Goal: Information Seeking & Learning: Learn about a topic

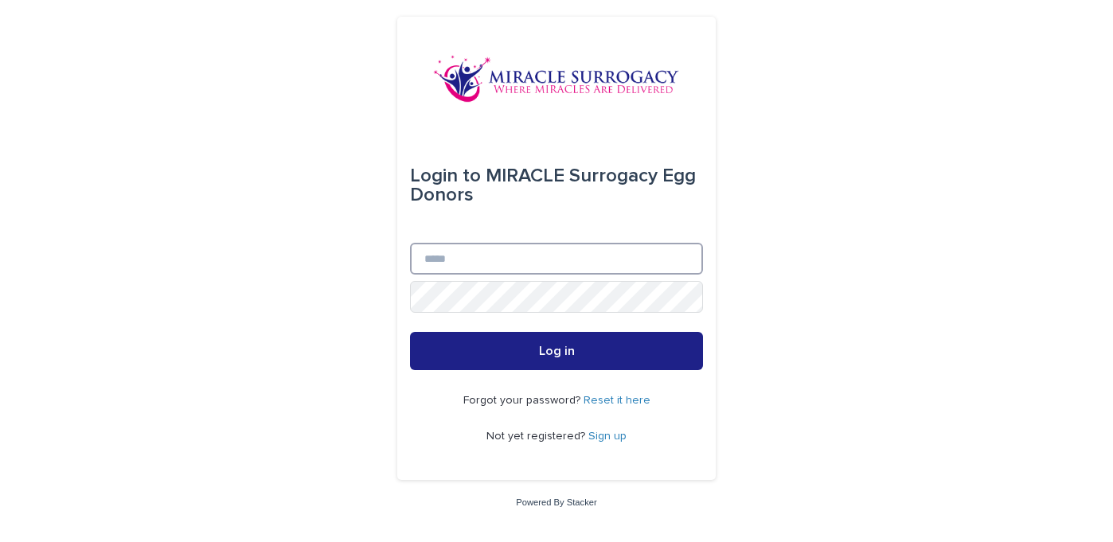
click at [451, 260] on input "Email" at bounding box center [556, 259] width 293 height 32
type input "**********"
click at [602, 434] on link "Sign up" at bounding box center [608, 436] width 38 height 11
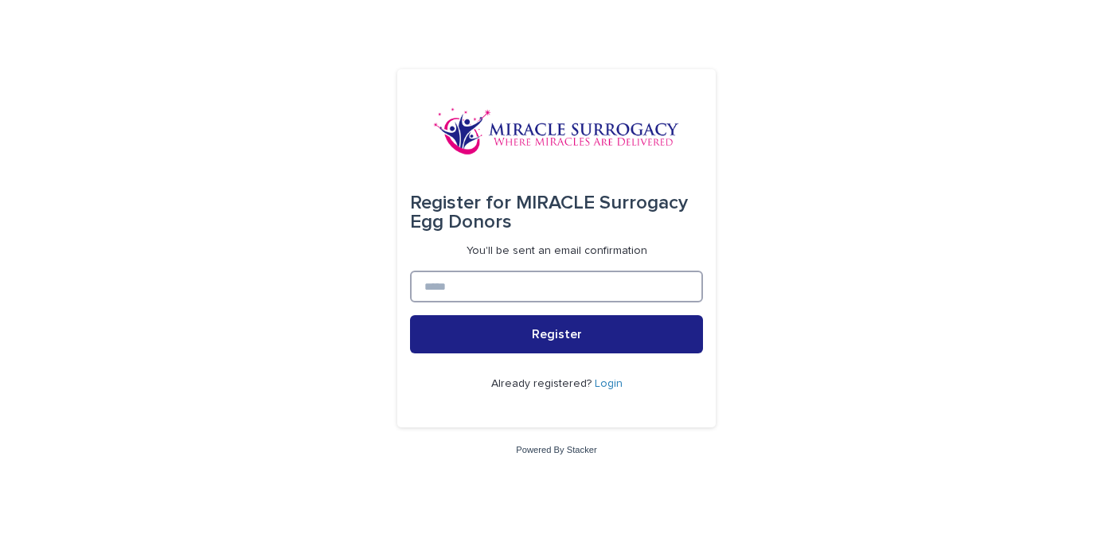
click at [563, 279] on input at bounding box center [556, 287] width 293 height 32
type input "**********"
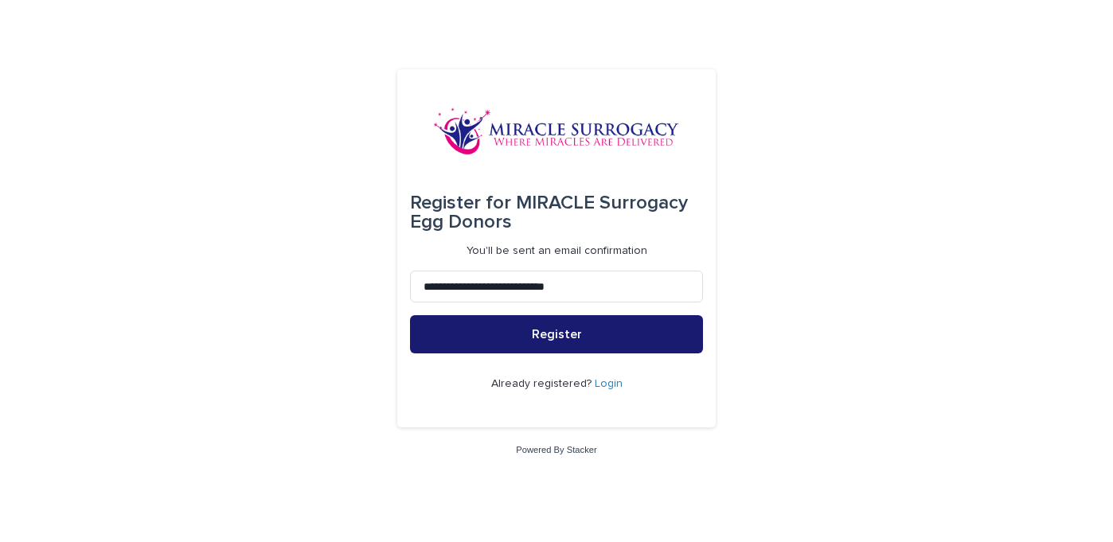
click at [648, 338] on button "Register" at bounding box center [556, 334] width 293 height 38
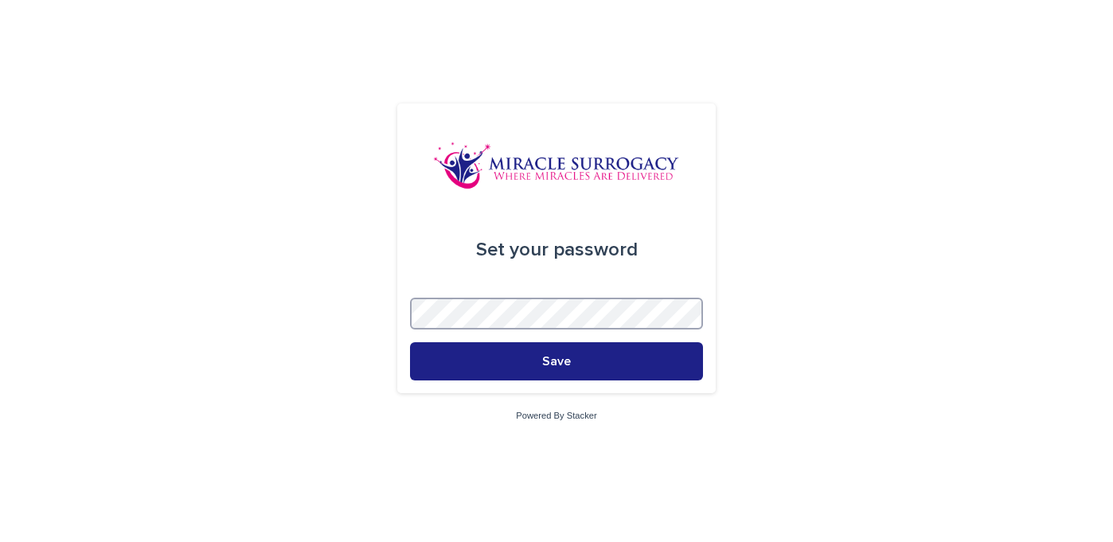
click at [324, 305] on div "Set your password Save Powered By Stacker" at bounding box center [556, 271] width 1113 height 542
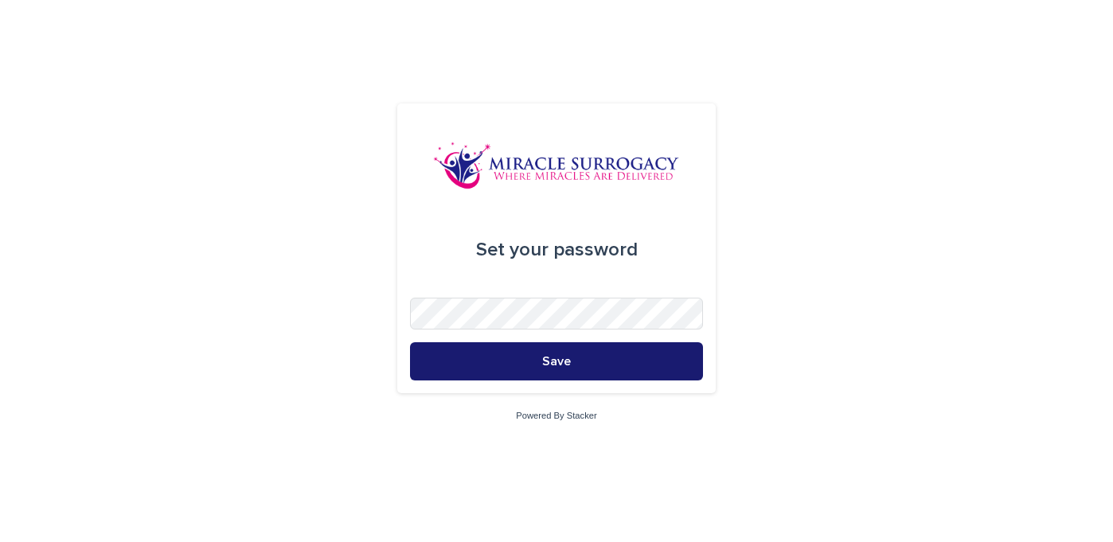
click at [613, 360] on button "Save" at bounding box center [556, 361] width 293 height 38
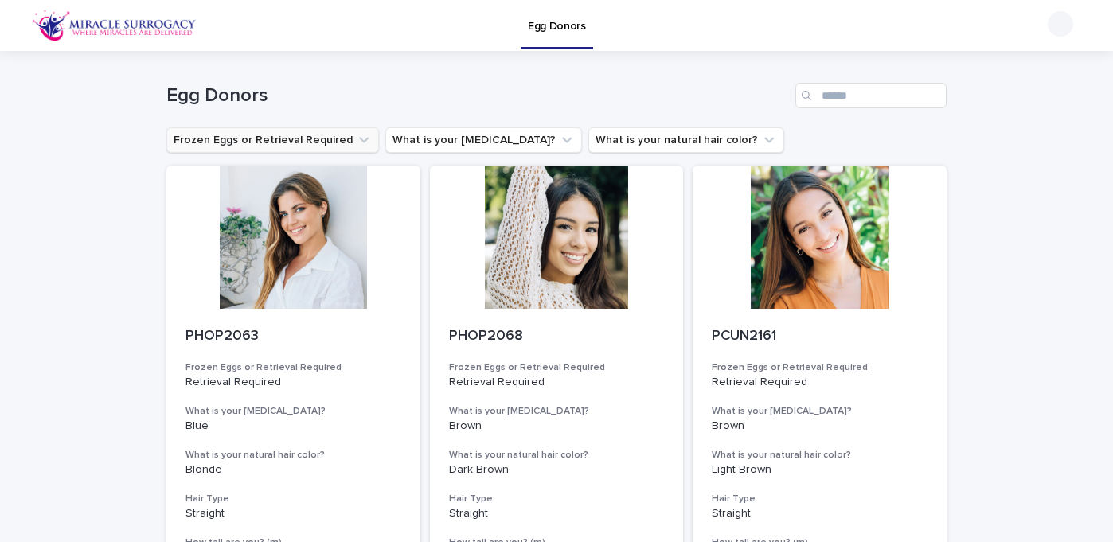
click at [359, 140] on icon "Frozen Eggs or Retrieval Required" at bounding box center [364, 141] width 10 height 6
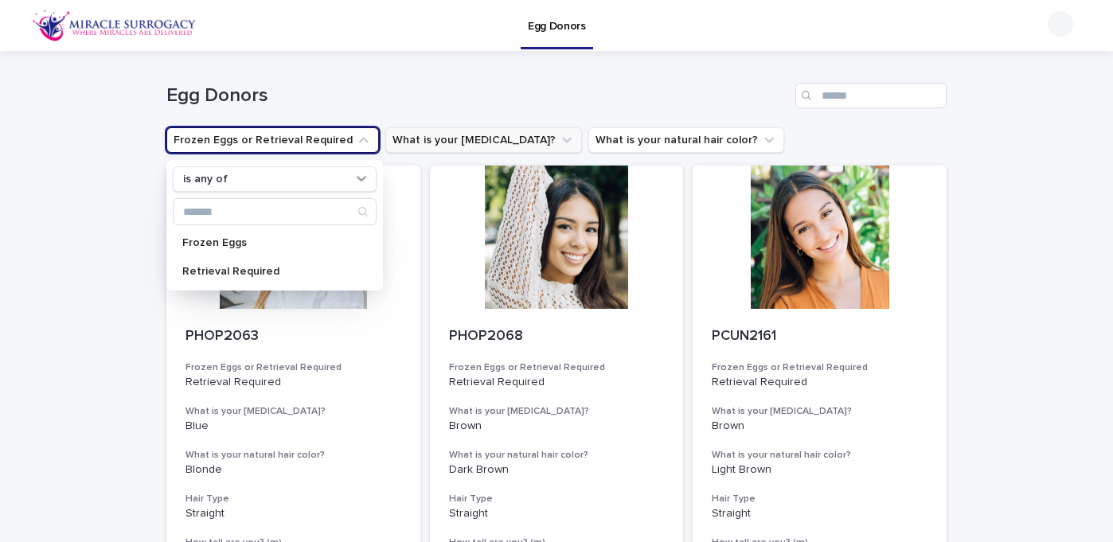
click at [562, 139] on icon "What is your eye color?" at bounding box center [567, 141] width 10 height 6
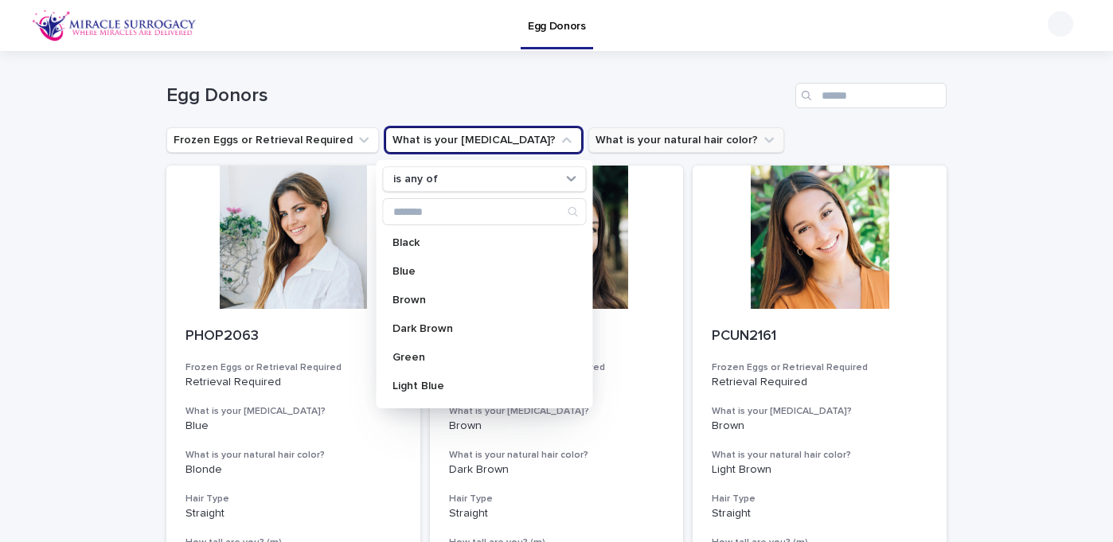
click at [761, 138] on icon "What is your natural hair color?" at bounding box center [769, 140] width 16 height 16
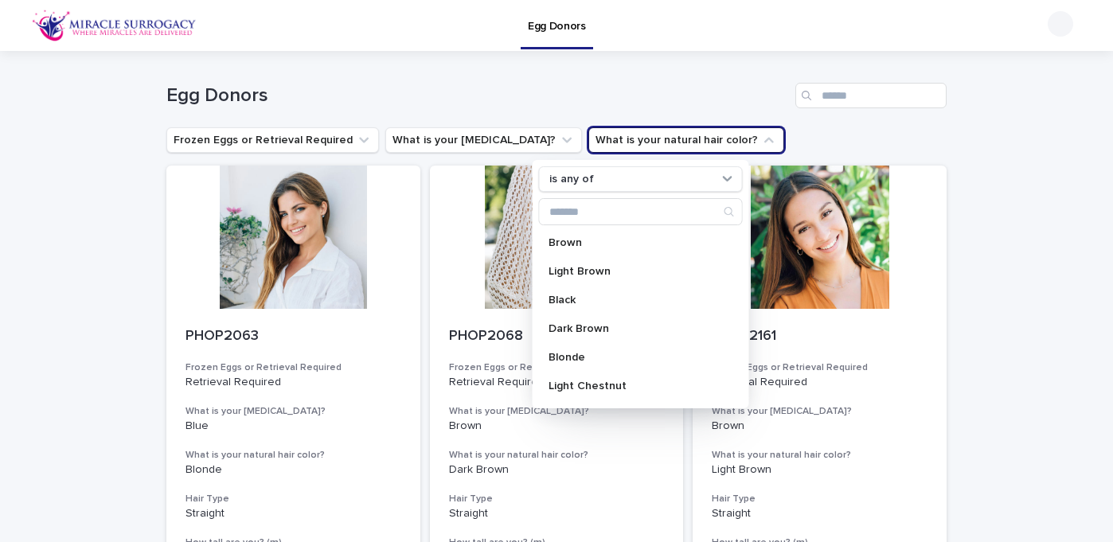
click at [717, 106] on h1 "Egg Donors" at bounding box center [477, 95] width 623 height 23
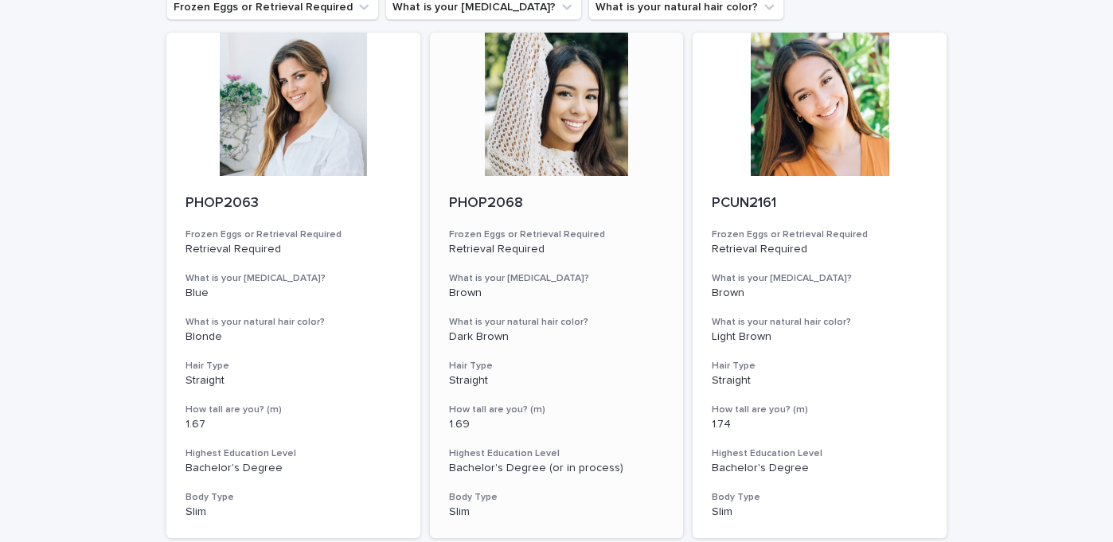
scroll to position [135, 0]
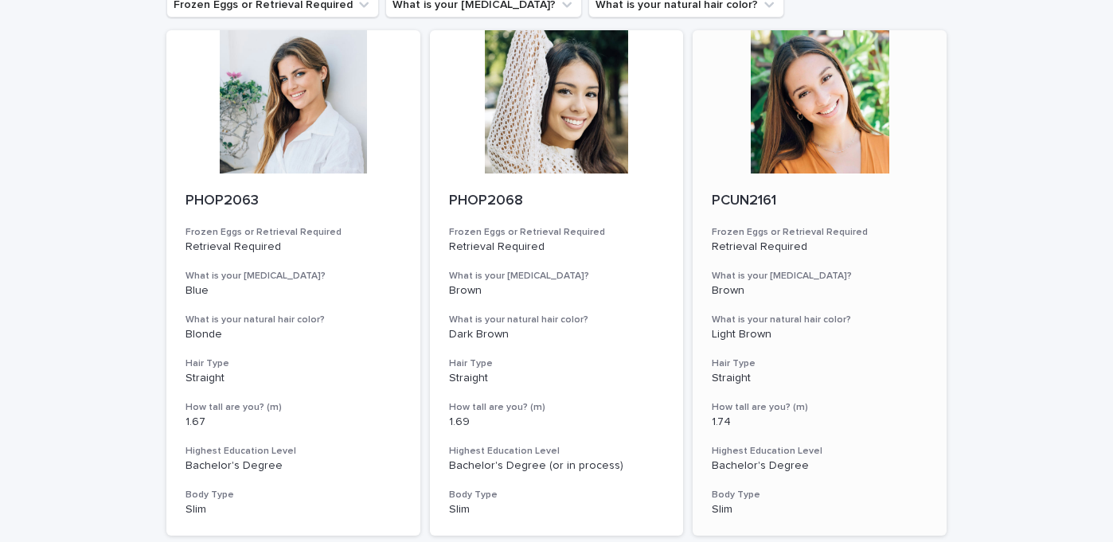
click at [745, 162] on div at bounding box center [820, 101] width 254 height 143
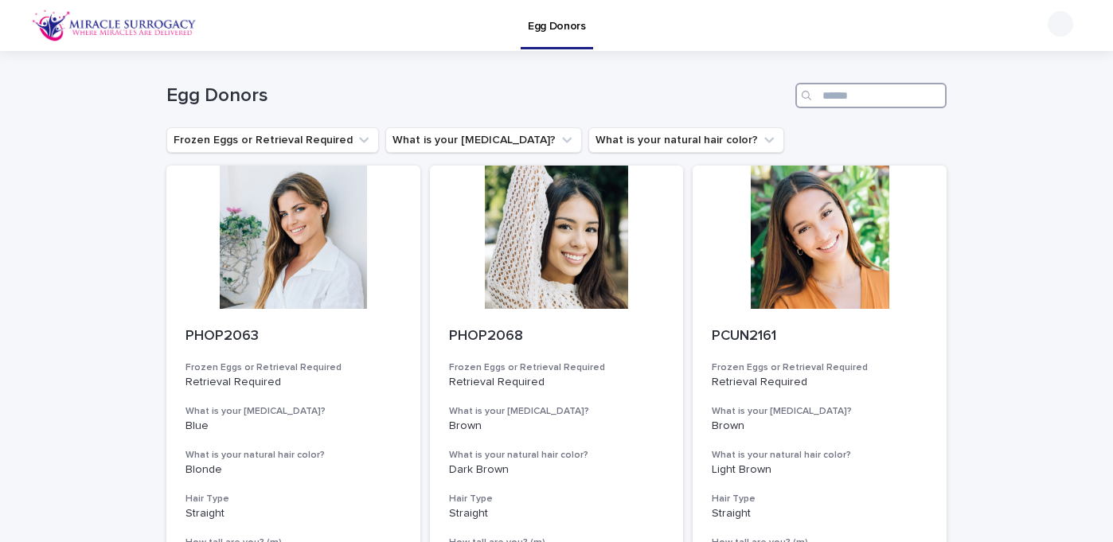
click at [862, 95] on input "Search" at bounding box center [871, 95] width 151 height 25
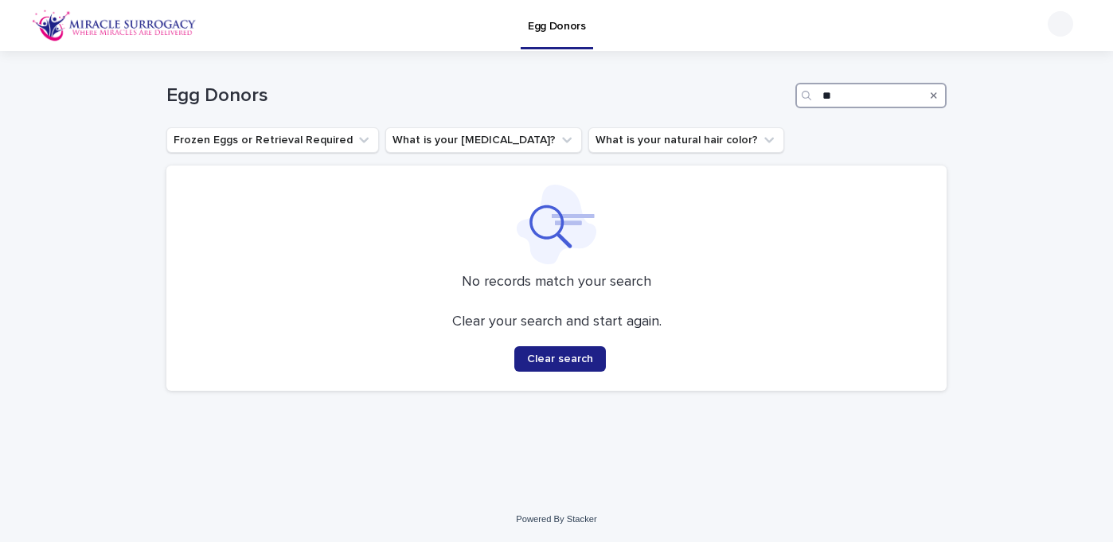
type input "*"
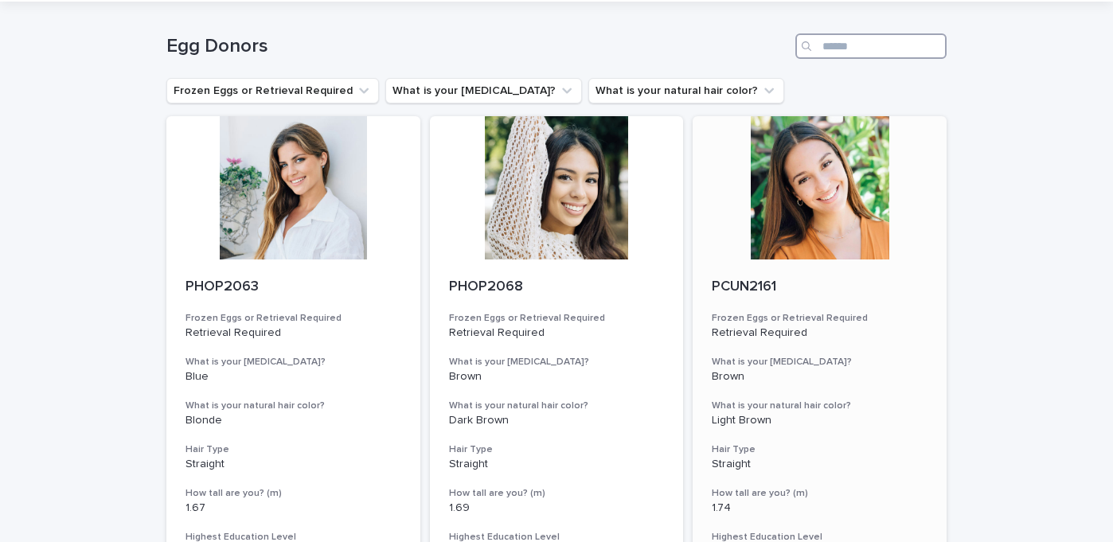
scroll to position [51, 0]
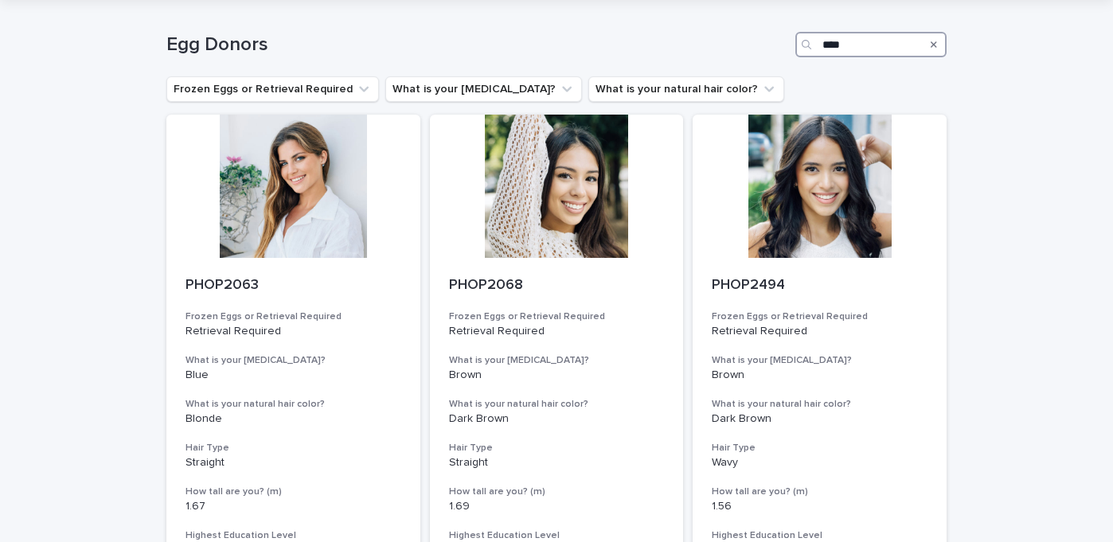
type input "****"
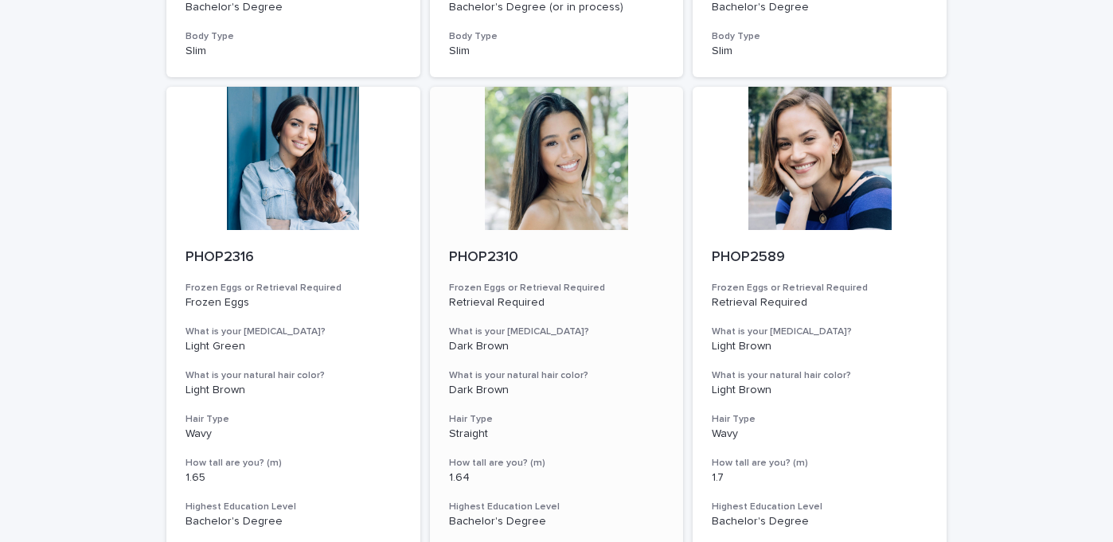
scroll to position [606, 0]
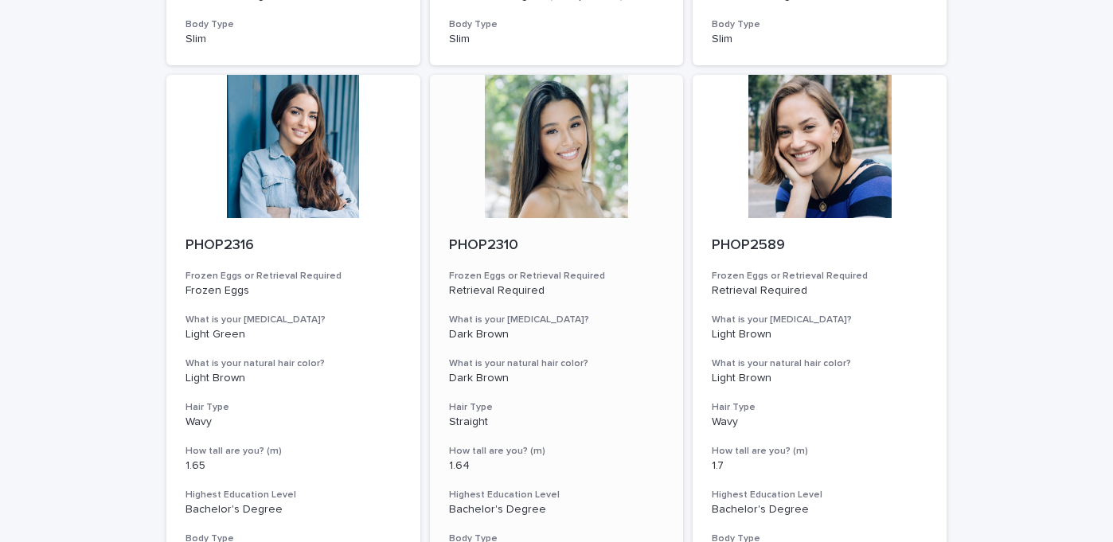
click at [600, 258] on div "PHOP2310 Frozen Eggs or Retrieval Required Retrieval Required What is your eye …" at bounding box center [557, 399] width 254 height 362
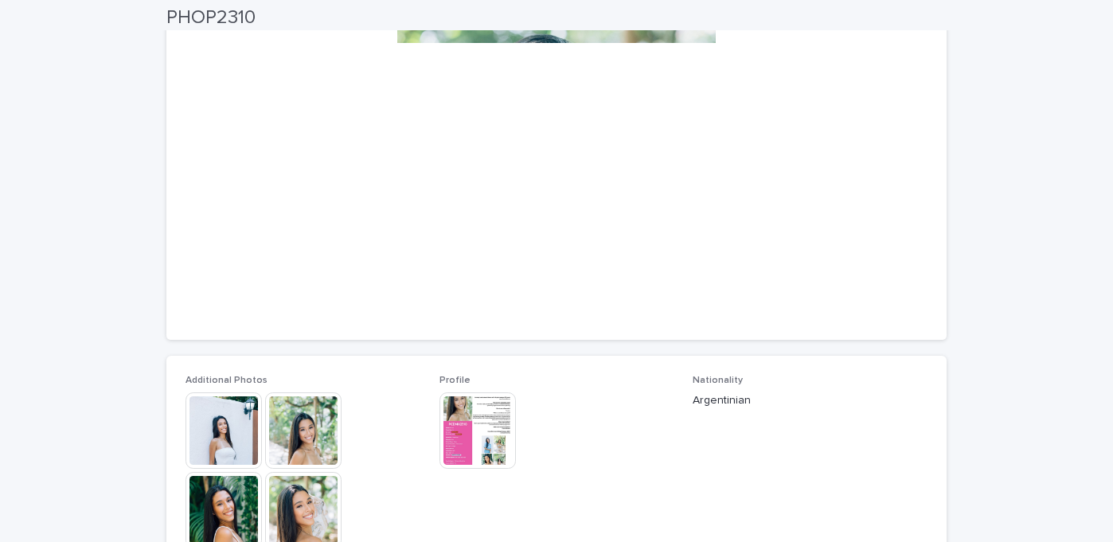
scroll to position [115, 0]
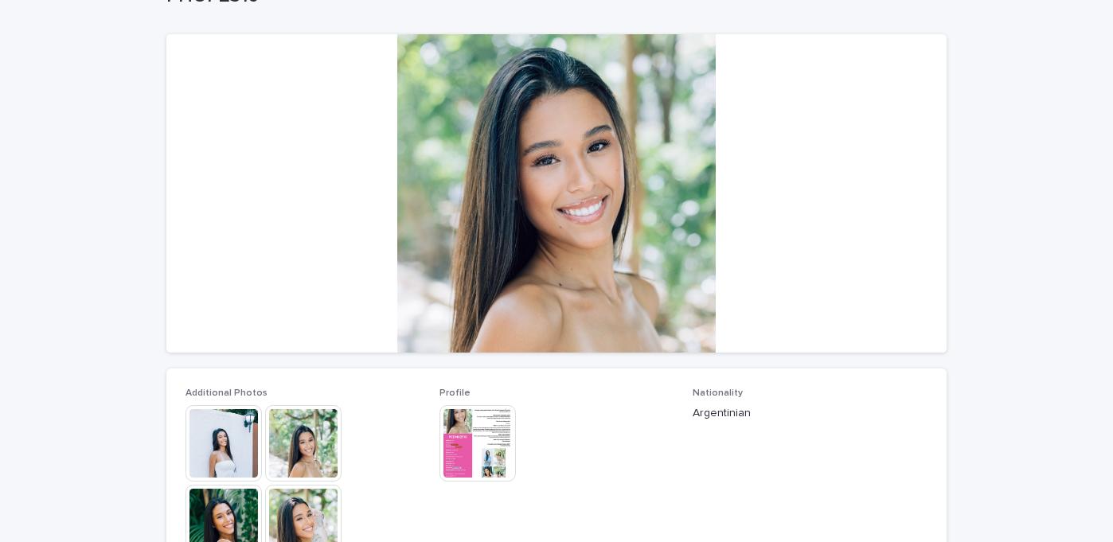
click at [473, 436] on img at bounding box center [478, 443] width 76 height 76
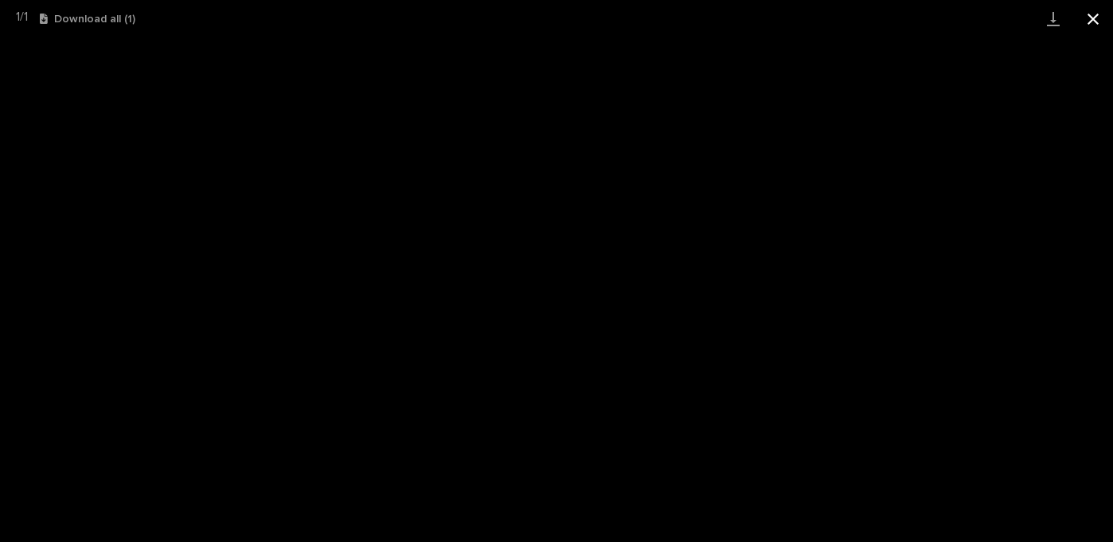
click at [1098, 18] on button "Close gallery" at bounding box center [1094, 18] width 40 height 37
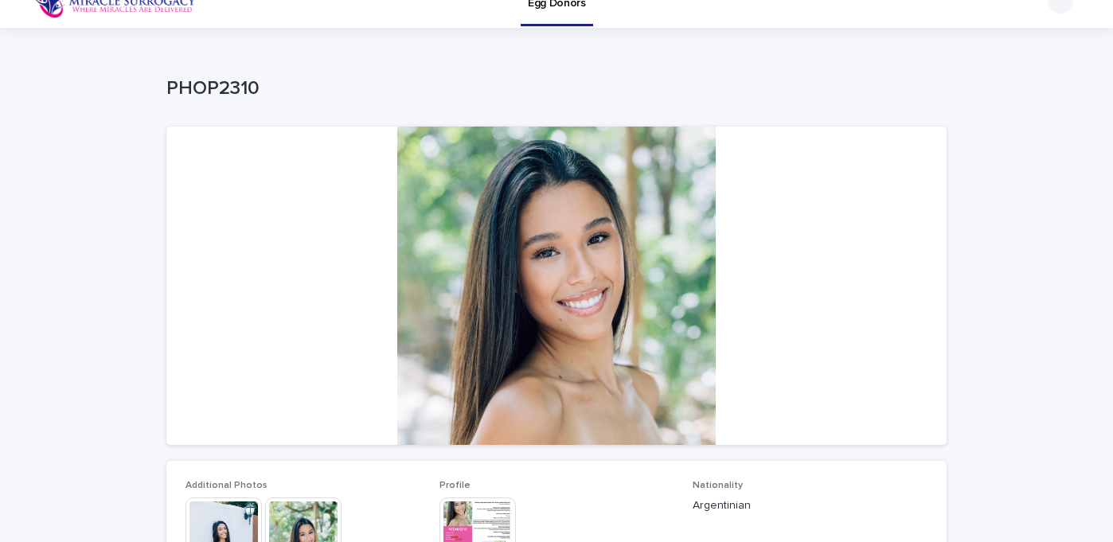
scroll to position [0, 0]
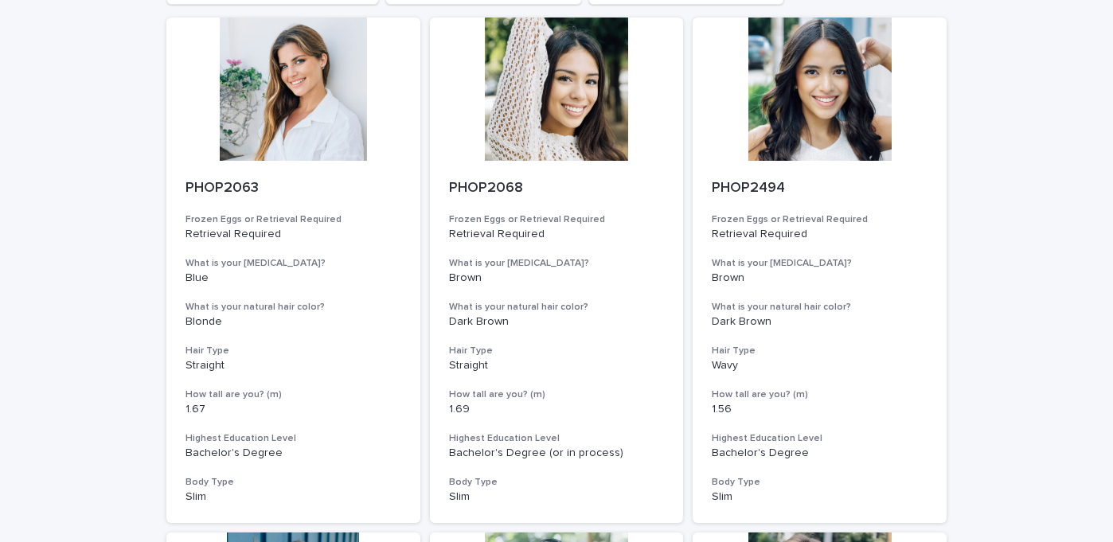
scroll to position [151, 0]
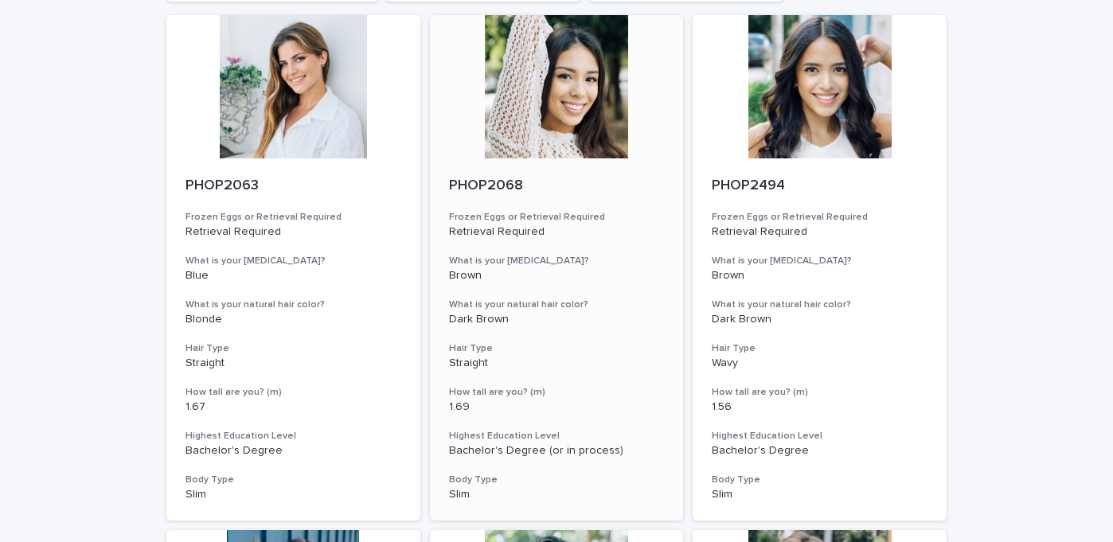
click at [601, 331] on div "PHOP2068 Frozen Eggs or Retrieval Required Retrieval Required What is your eye …" at bounding box center [557, 339] width 254 height 362
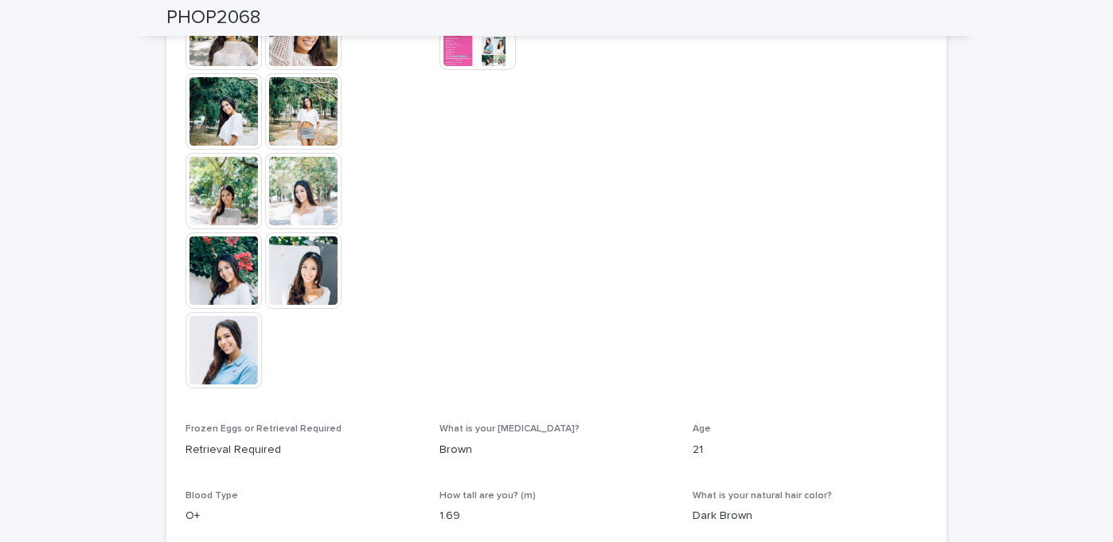
scroll to position [468, 0]
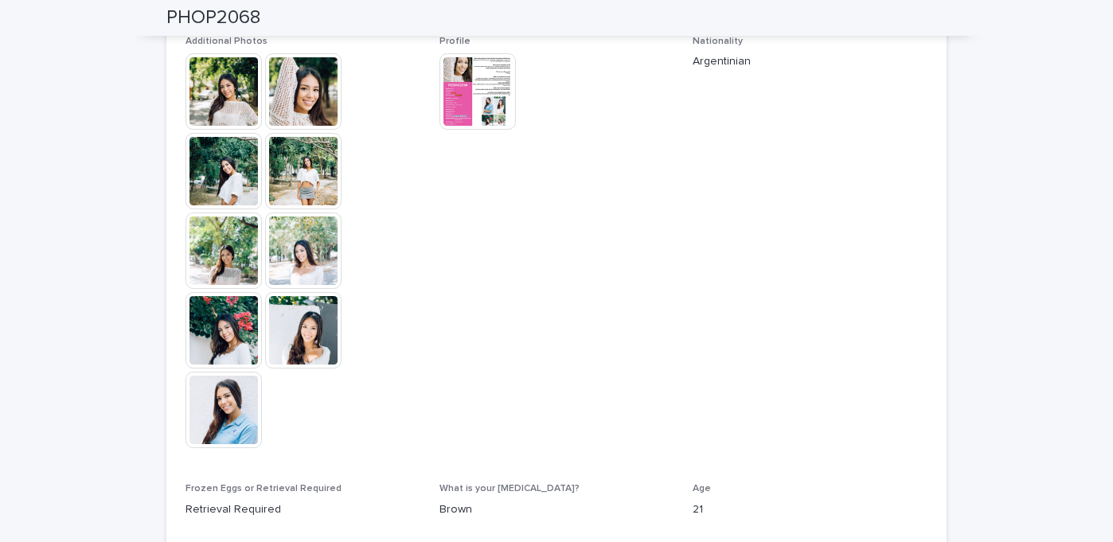
click at [460, 92] on img at bounding box center [478, 91] width 76 height 76
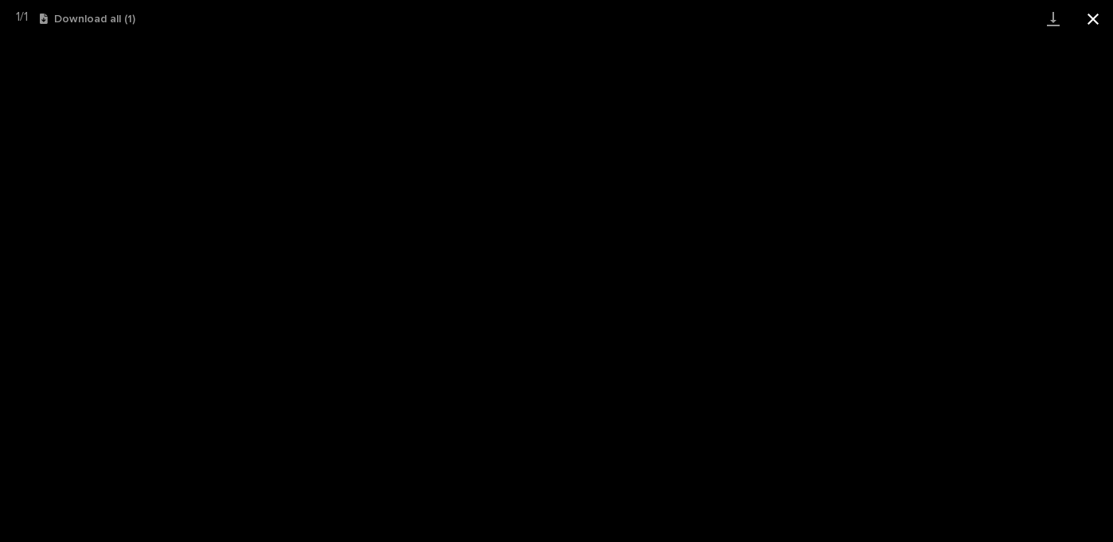
click at [1097, 11] on button "Close gallery" at bounding box center [1094, 18] width 40 height 37
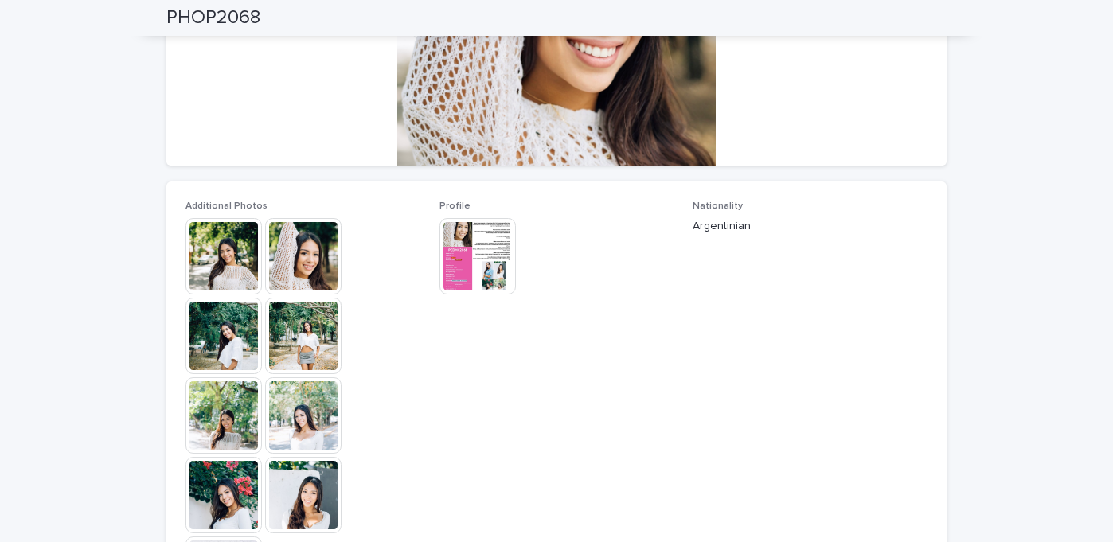
scroll to position [0, 0]
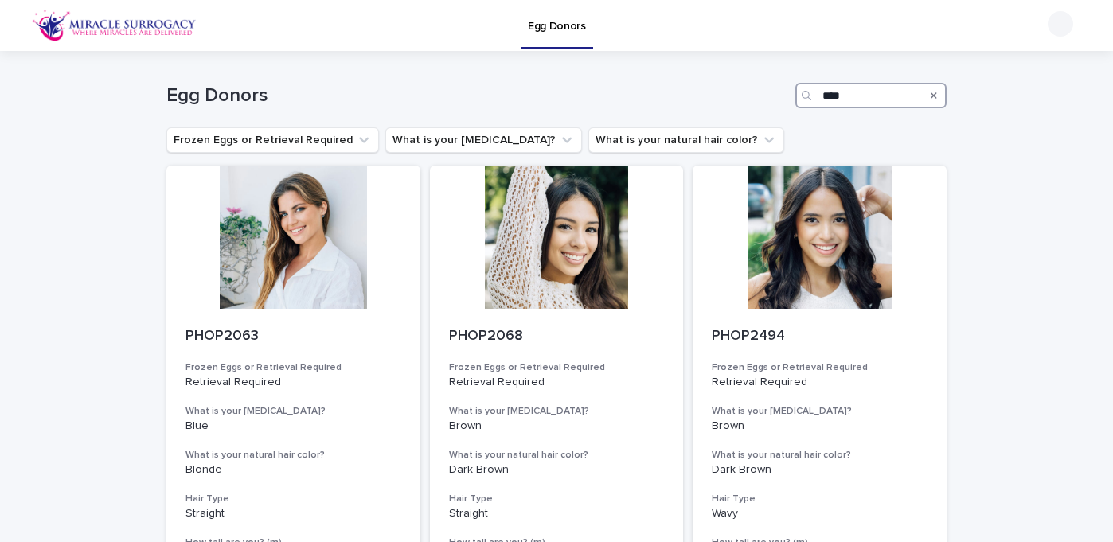
click at [875, 94] on input "****" at bounding box center [871, 95] width 151 height 25
